Goal: Information Seeking & Learning: Learn about a topic

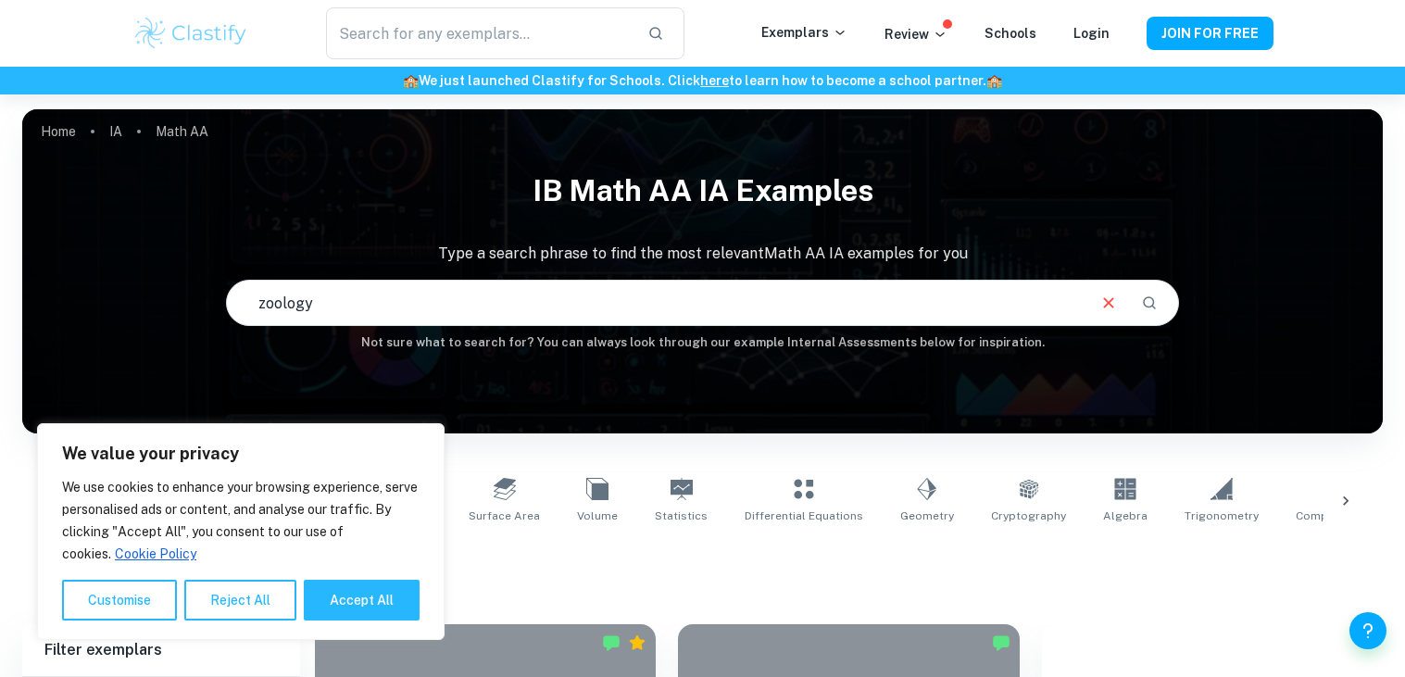
type input "zoology"
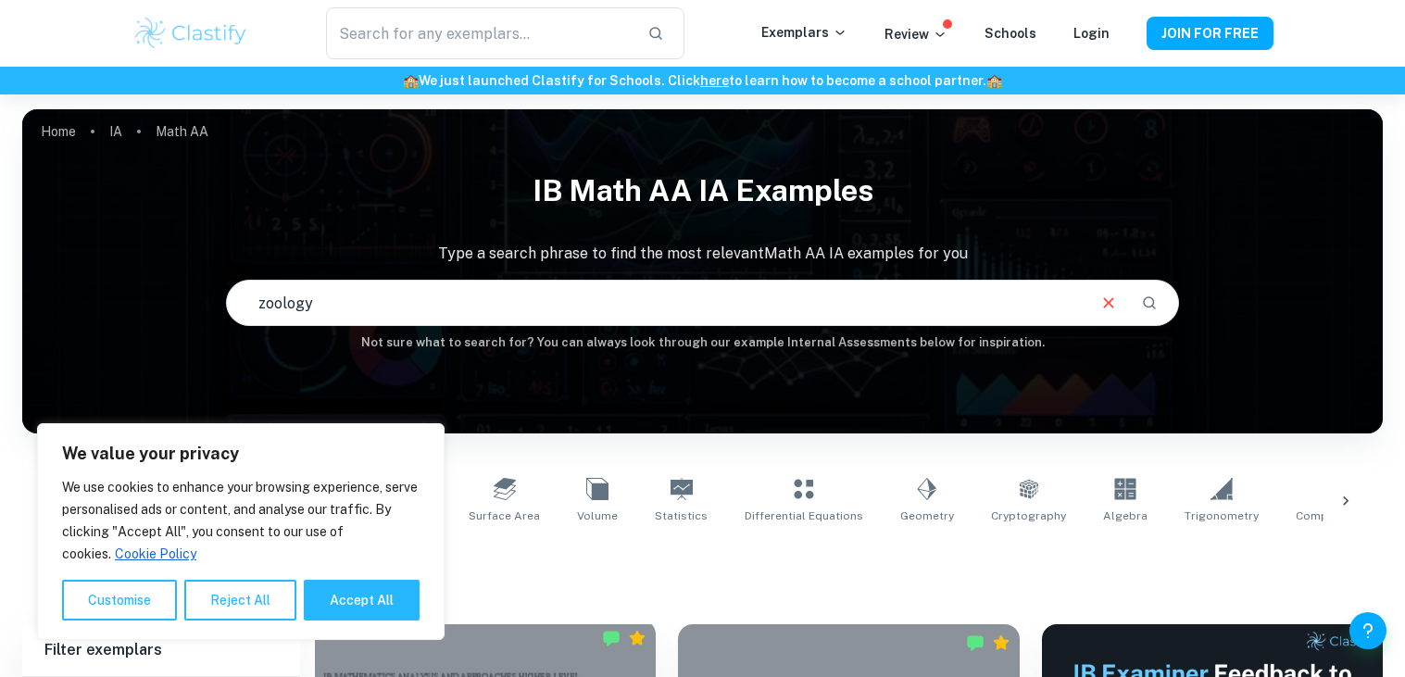
scroll to position [622, 0]
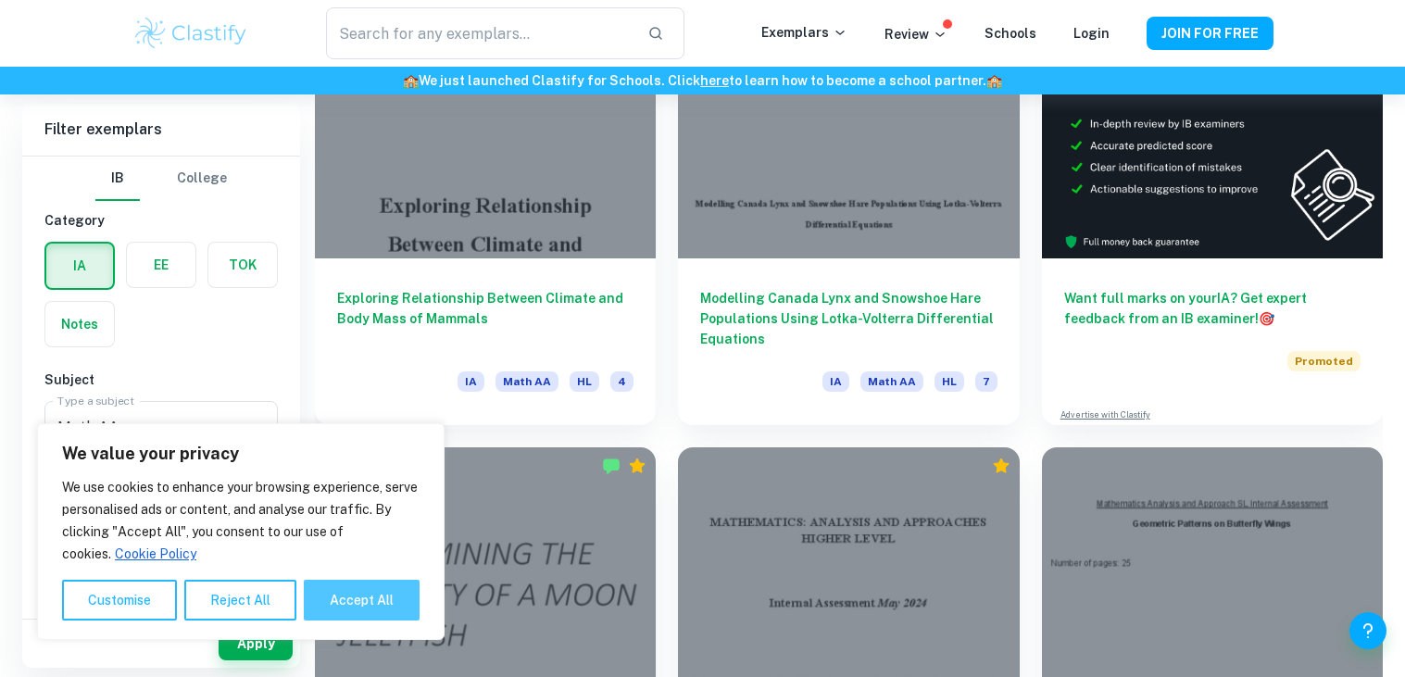
click at [340, 615] on button "Accept All" at bounding box center [362, 600] width 116 height 41
checkbox input "true"
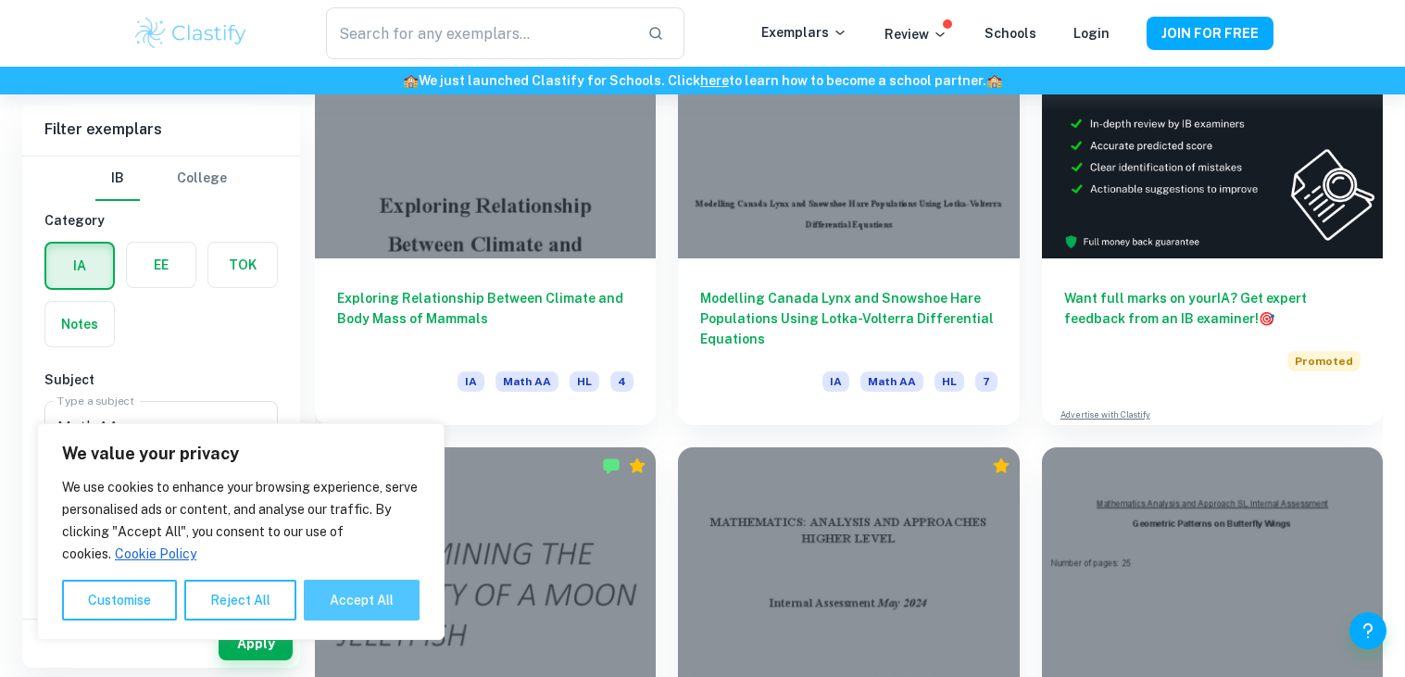
checkbox input "true"
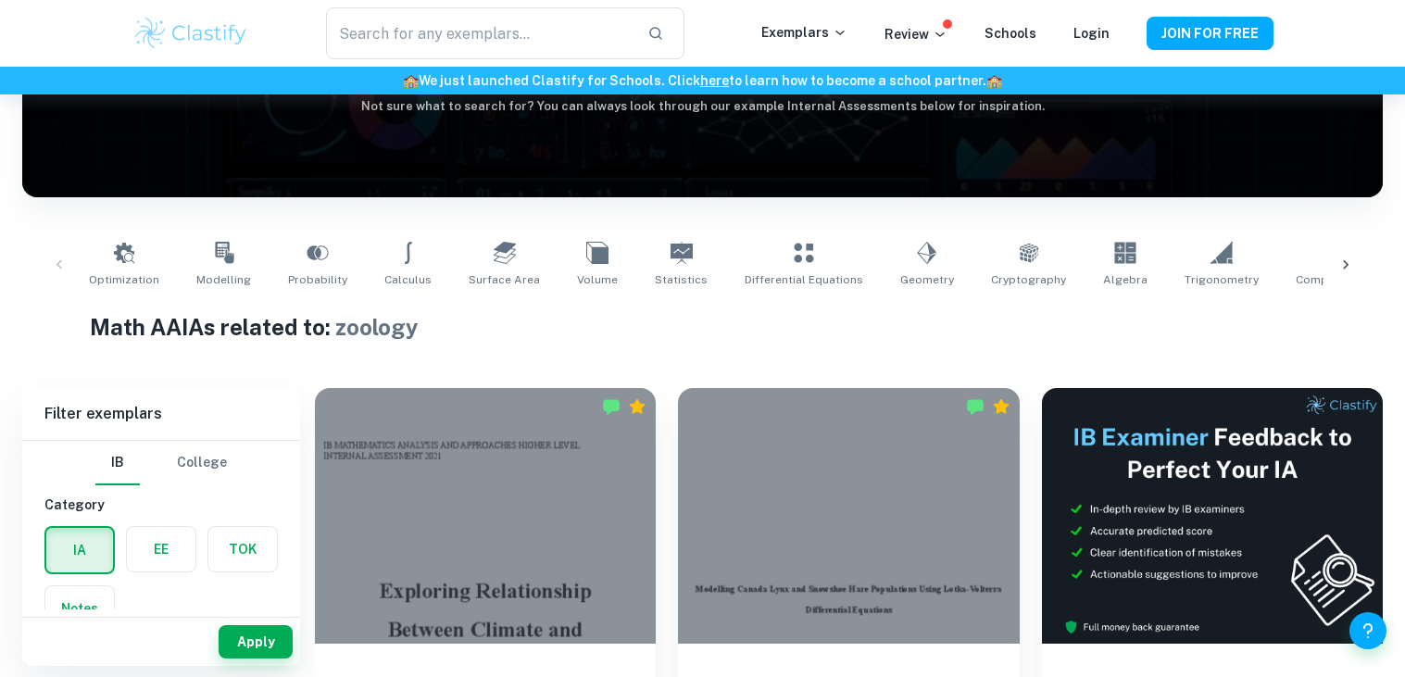
scroll to position [0, 0]
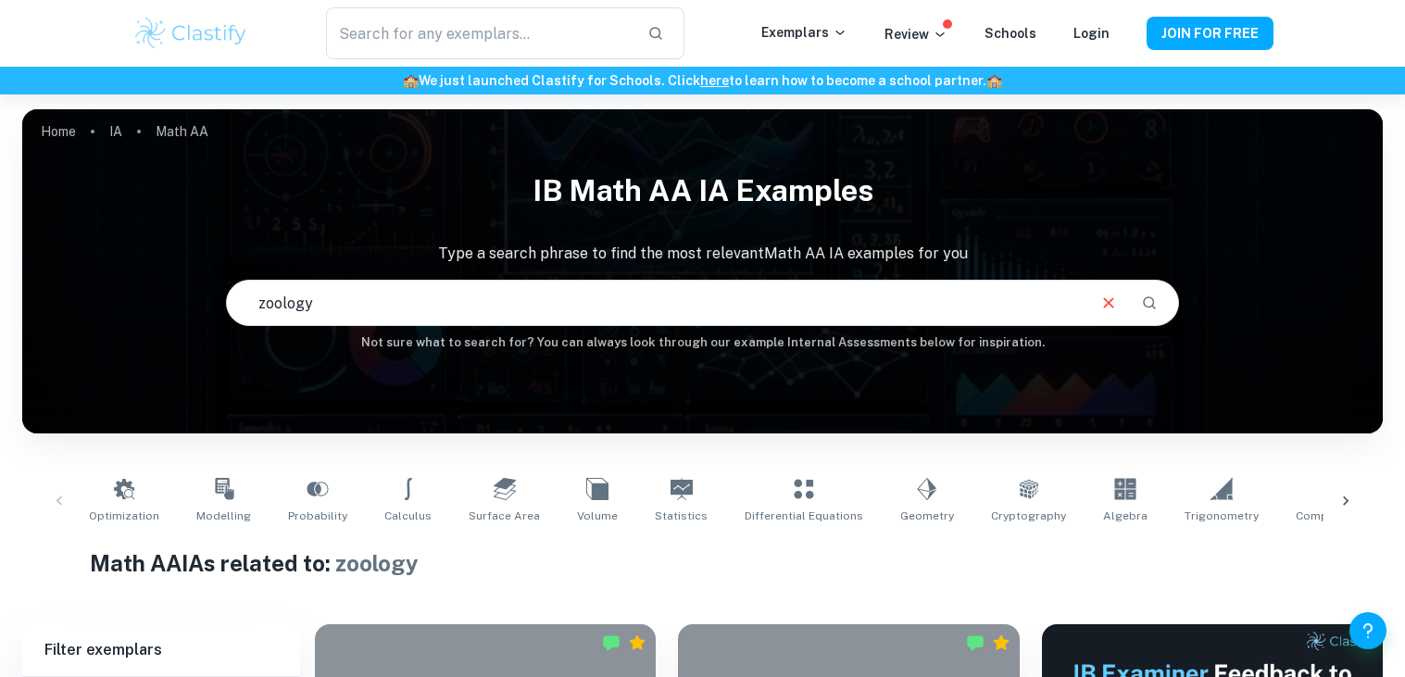
click at [715, 315] on input "zoology" at bounding box center [655, 303] width 856 height 52
type input "successful sales"
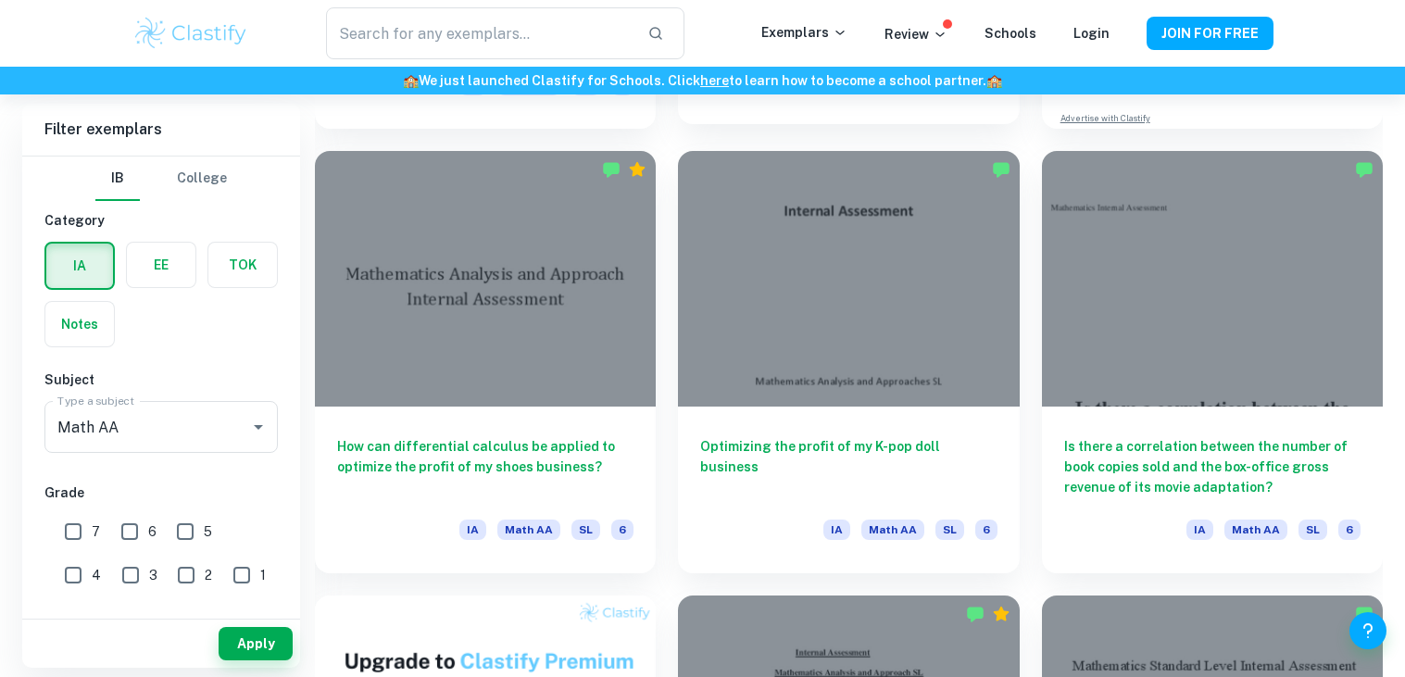
scroll to position [941, 0]
